Goal: Information Seeking & Learning: Learn about a topic

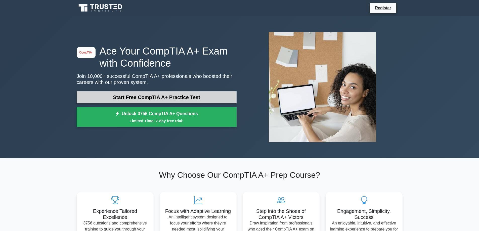
click at [195, 96] on link "Start Free CompTIA A+ Practice Test" at bounding box center [157, 97] width 160 height 12
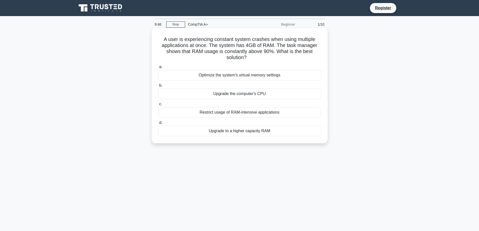
click at [255, 130] on div "Upgrade to a higher capacity RAM" at bounding box center [239, 131] width 163 height 11
click at [158, 124] on input "d. Upgrade to a higher capacity RAM" at bounding box center [158, 122] width 0 height 3
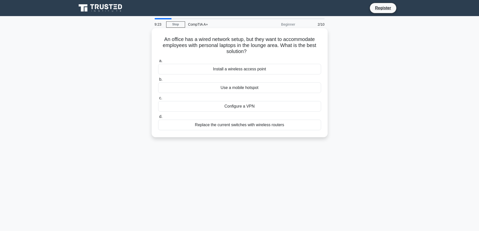
click at [263, 70] on div "Install a wireless access point" at bounding box center [239, 69] width 163 height 11
click at [158, 63] on input "a. Install a wireless access point" at bounding box center [158, 60] width 0 height 3
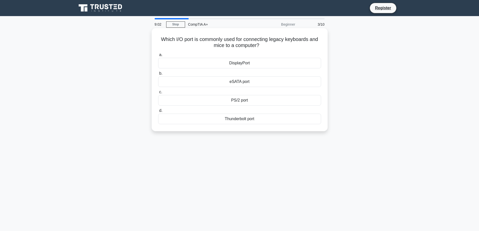
click at [248, 99] on div "PS/2 port" at bounding box center [239, 100] width 163 height 11
click at [158, 94] on input "c. PS/2 port" at bounding box center [158, 92] width 0 height 3
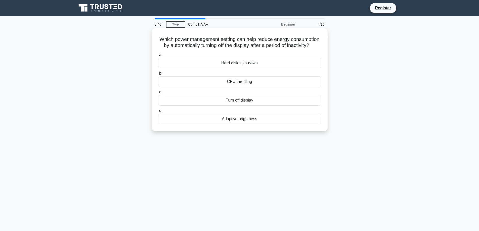
click at [251, 106] on div "Turn off display" at bounding box center [239, 100] width 163 height 11
click at [158, 94] on input "c. Turn off display" at bounding box center [158, 92] width 0 height 3
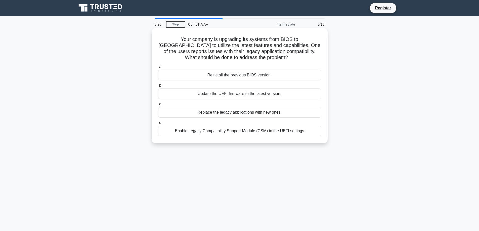
click at [234, 132] on div "Enable Legacy Compatibility Support Module (CSM) in the UEFI settings" at bounding box center [239, 131] width 163 height 11
click at [158, 124] on input "d. Enable Legacy Compatibility Support Module (CSM) in the UEFI settings" at bounding box center [158, 122] width 0 height 3
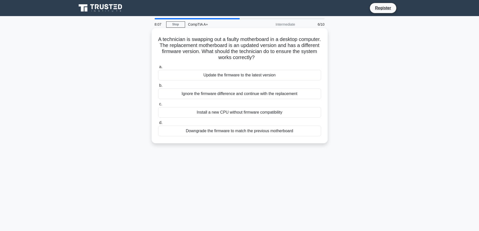
click at [250, 77] on div "Update the firmware to the latest version" at bounding box center [239, 75] width 163 height 11
click at [158, 69] on input "a. Update the firmware to the latest version" at bounding box center [158, 66] width 0 height 3
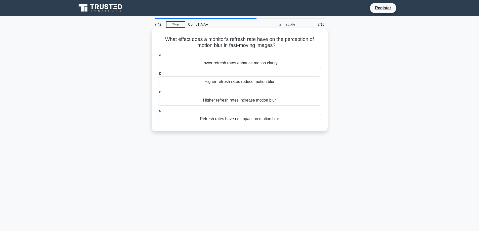
click at [238, 82] on div "Higher refresh rates reduce motion blur" at bounding box center [239, 81] width 163 height 11
click at [158, 75] on input "b. Higher refresh rates reduce motion blur" at bounding box center [158, 73] width 0 height 3
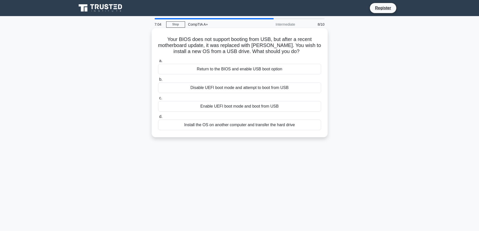
click at [239, 107] on div "Enable UEFI boot mode and boot from USB" at bounding box center [239, 106] width 163 height 11
click at [158, 100] on input "c. Enable UEFI boot mode and boot from USB" at bounding box center [158, 98] width 0 height 3
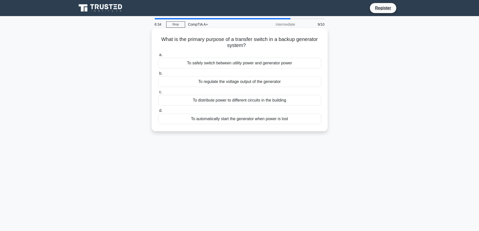
click at [228, 119] on div "To automatically start the generator when power is lost" at bounding box center [239, 119] width 163 height 11
click at [158, 112] on input "d. To automatically start the generator when power is lost" at bounding box center [158, 110] width 0 height 3
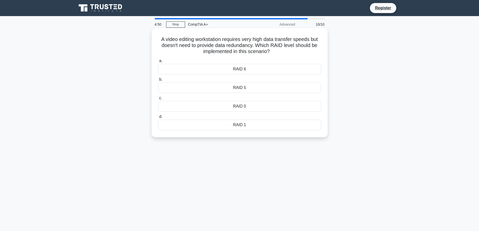
click at [249, 106] on div "RAID 0" at bounding box center [239, 106] width 163 height 11
click at [158, 100] on input "c. RAID 0" at bounding box center [158, 98] width 0 height 3
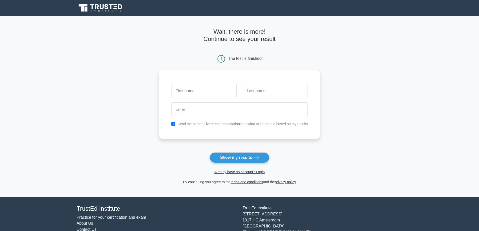
click at [204, 90] on input "text" at bounding box center [203, 91] width 65 height 15
type input "[PERSON_NAME]"
click at [254, 94] on input "text" at bounding box center [275, 91] width 65 height 15
type input "Arevalo"
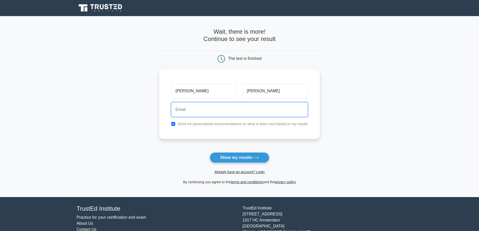
click at [235, 111] on input "email" at bounding box center [239, 109] width 137 height 15
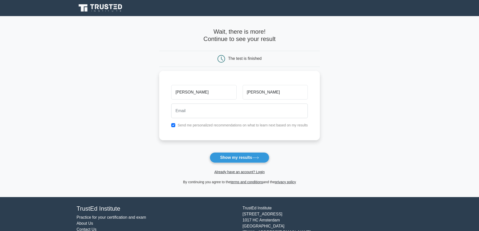
click at [182, 147] on form "Wait, there is more! Continue to see your result The test is finished chester k…" at bounding box center [239, 106] width 161 height 157
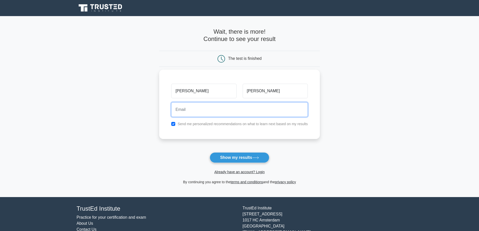
click at [214, 109] on input "email" at bounding box center [239, 109] width 137 height 15
type input "it.chesterkylearevalo@gmail.com"
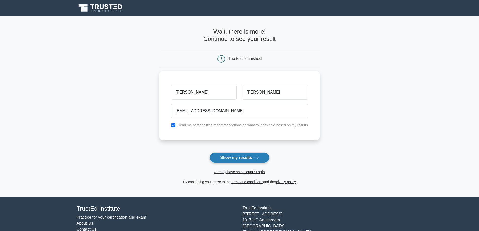
click at [243, 157] on button "Show my results" at bounding box center [239, 157] width 59 height 11
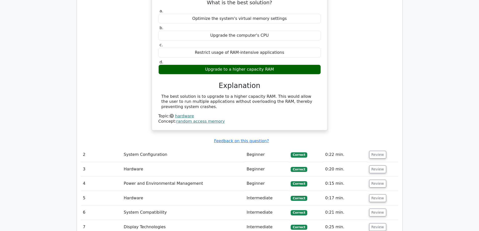
scroll to position [553, 0]
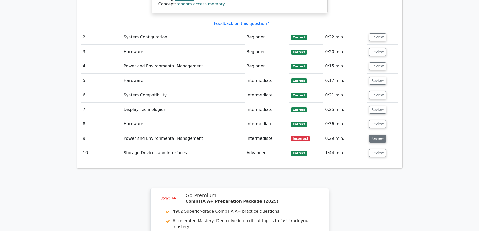
click at [380, 135] on button "Review" at bounding box center [377, 139] width 17 height 8
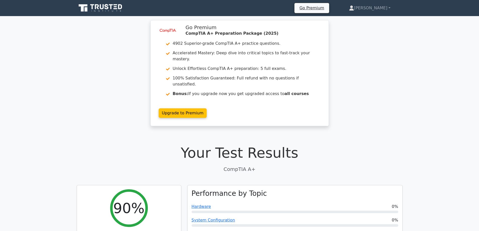
scroll to position [101, 0]
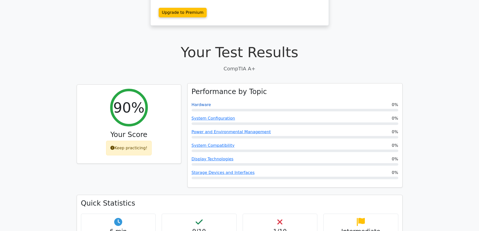
click at [199, 102] on link "Hardware" at bounding box center [201, 104] width 19 height 5
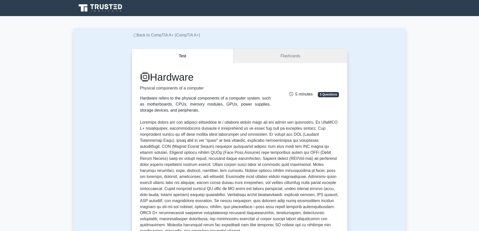
scroll to position [151, 0]
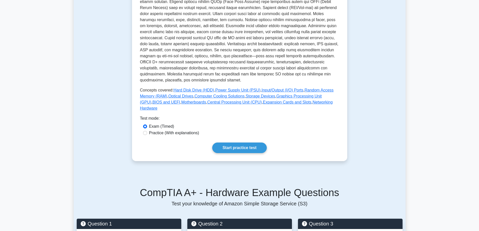
click at [178, 130] on label "Practice (With explanations)" at bounding box center [174, 133] width 50 height 6
click at [147, 131] on input "Practice (With explanations)" at bounding box center [145, 133] width 4 height 4
radio input "true"
click at [163, 123] on label "Exam (Timed)" at bounding box center [161, 126] width 25 height 6
click at [147, 124] on input "Exam (Timed)" at bounding box center [145, 126] width 4 height 4
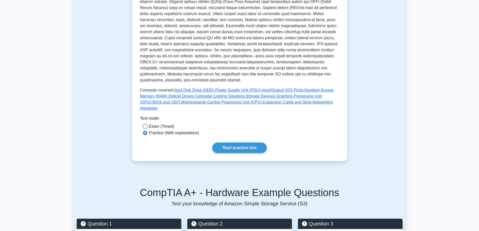
radio input "true"
click at [230, 144] on link "Start practice test" at bounding box center [239, 148] width 55 height 11
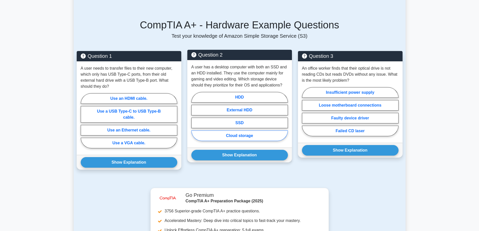
scroll to position [335, 0]
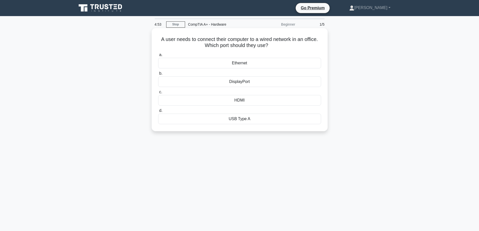
click at [256, 65] on div "Ethernet" at bounding box center [239, 63] width 163 height 11
click at [158, 57] on input "a. Ethernet" at bounding box center [158, 54] width 0 height 3
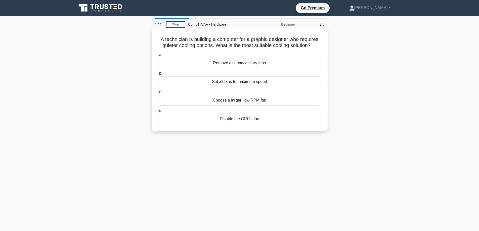
scroll to position [17, 0]
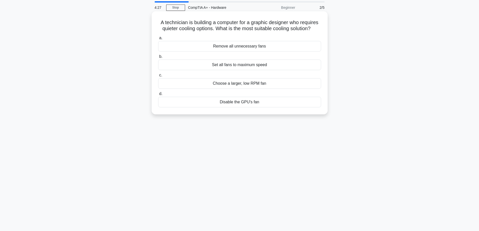
click at [261, 83] on div "Choose a larger, low RPM fan" at bounding box center [239, 83] width 163 height 11
click at [158, 77] on input "c. Choose a larger, low RPM fan" at bounding box center [158, 75] width 0 height 3
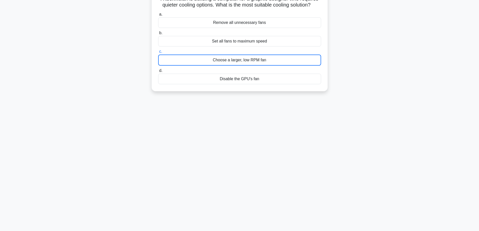
scroll to position [7, 0]
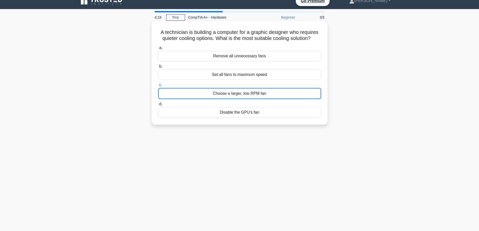
click at [246, 94] on div "Choose a larger, low RPM fan" at bounding box center [239, 93] width 163 height 11
click at [158, 87] on input "c. Choose a larger, low RPM fan" at bounding box center [158, 85] width 0 height 3
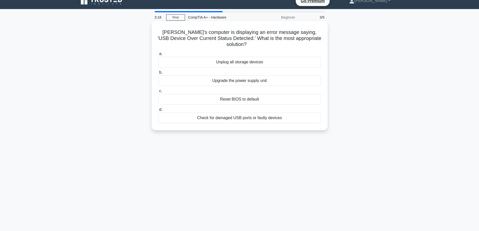
click at [277, 113] on div "Check for damaged USB ports or faulty devices" at bounding box center [239, 118] width 163 height 11
click at [158, 109] on input "d. Check for damaged USB ports or faulty devices" at bounding box center [158, 109] width 0 height 3
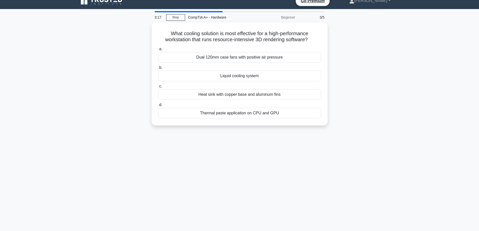
click at [277, 109] on div "Thermal paste application on CPU and GPU" at bounding box center [239, 113] width 163 height 11
click at [158, 107] on input "d. Thermal paste application on CPU and GPU" at bounding box center [158, 104] width 0 height 3
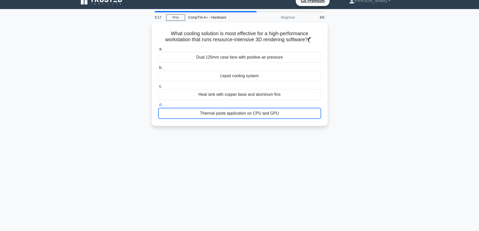
scroll to position [0, 0]
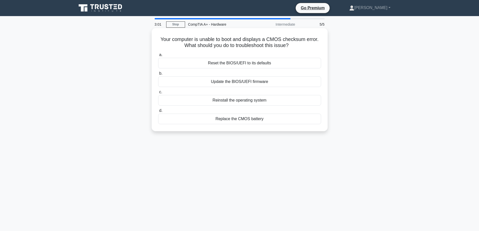
click at [264, 119] on div "Replace the CMOS battery" at bounding box center [239, 119] width 163 height 11
click at [158, 112] on input "d. Replace the CMOS battery" at bounding box center [158, 110] width 0 height 3
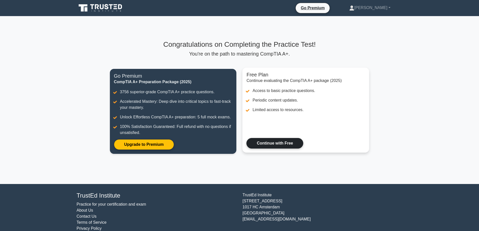
scroll to position [9, 0]
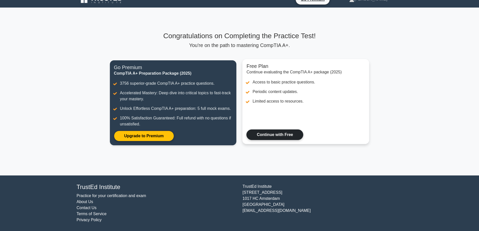
click at [289, 134] on link "Continue with Free" at bounding box center [274, 135] width 57 height 11
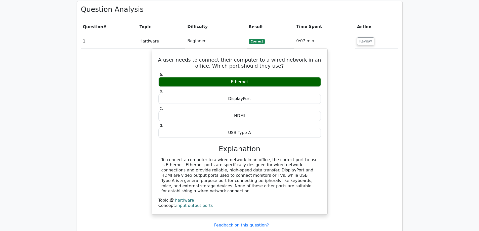
scroll to position [470, 0]
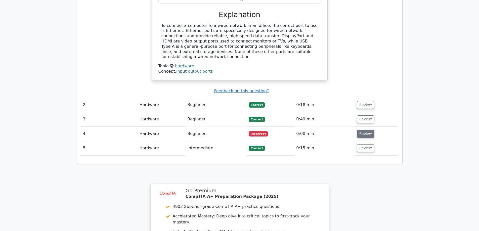
click at [364, 130] on button "Review" at bounding box center [365, 134] width 17 height 8
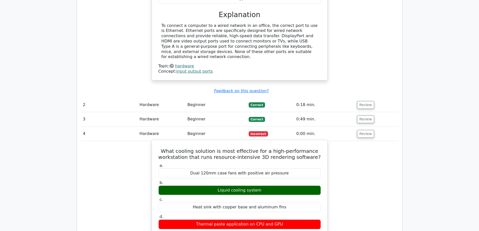
scroll to position [503, 0]
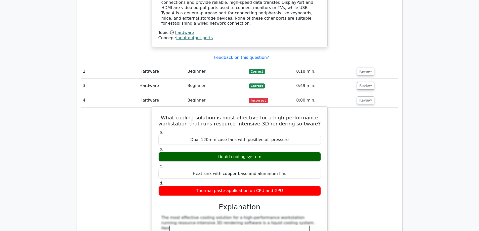
click at [247, 152] on div "Liquid cooling system" at bounding box center [239, 157] width 162 height 10
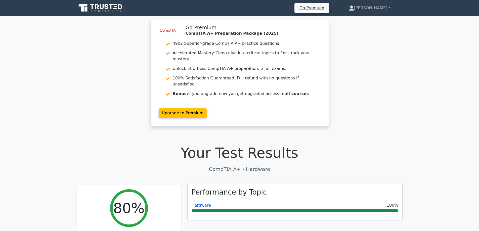
scroll to position [101, 0]
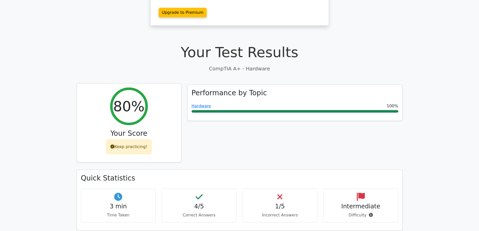
click at [130, 140] on div "Keep practicing!" at bounding box center [129, 147] width 46 height 15
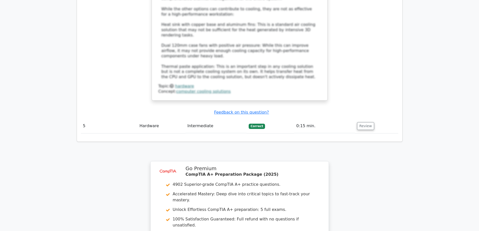
scroll to position [911, 0]
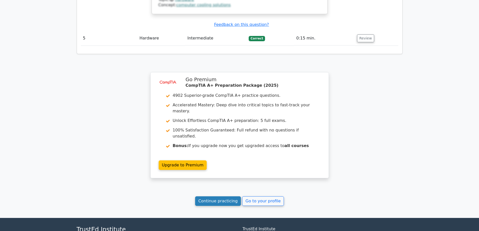
click at [232, 196] on link "Continue practicing" at bounding box center [218, 201] width 46 height 10
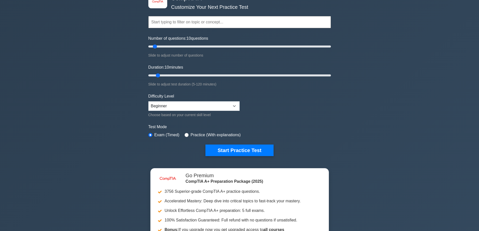
scroll to position [67, 0]
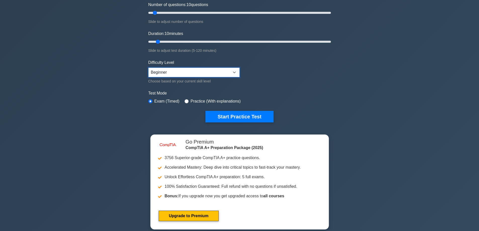
click at [217, 71] on select "Beginner Intermediate Expert" at bounding box center [193, 73] width 91 height 10
click at [193, 72] on select "Beginner Intermediate Expert" at bounding box center [193, 73] width 91 height 10
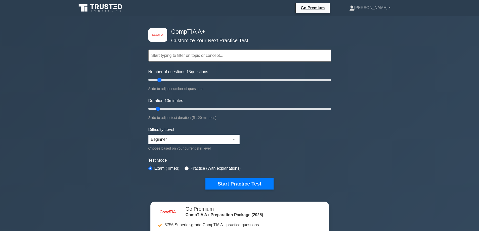
type input "10"
drag, startPoint x: 154, startPoint y: 79, endPoint x: 155, endPoint y: 86, distance: 7.3
click at [155, 83] on input "Number of questions: 10 questions" at bounding box center [239, 80] width 183 height 6
click at [191, 57] on input "text" at bounding box center [239, 56] width 183 height 12
